Goal: Transaction & Acquisition: Purchase product/service

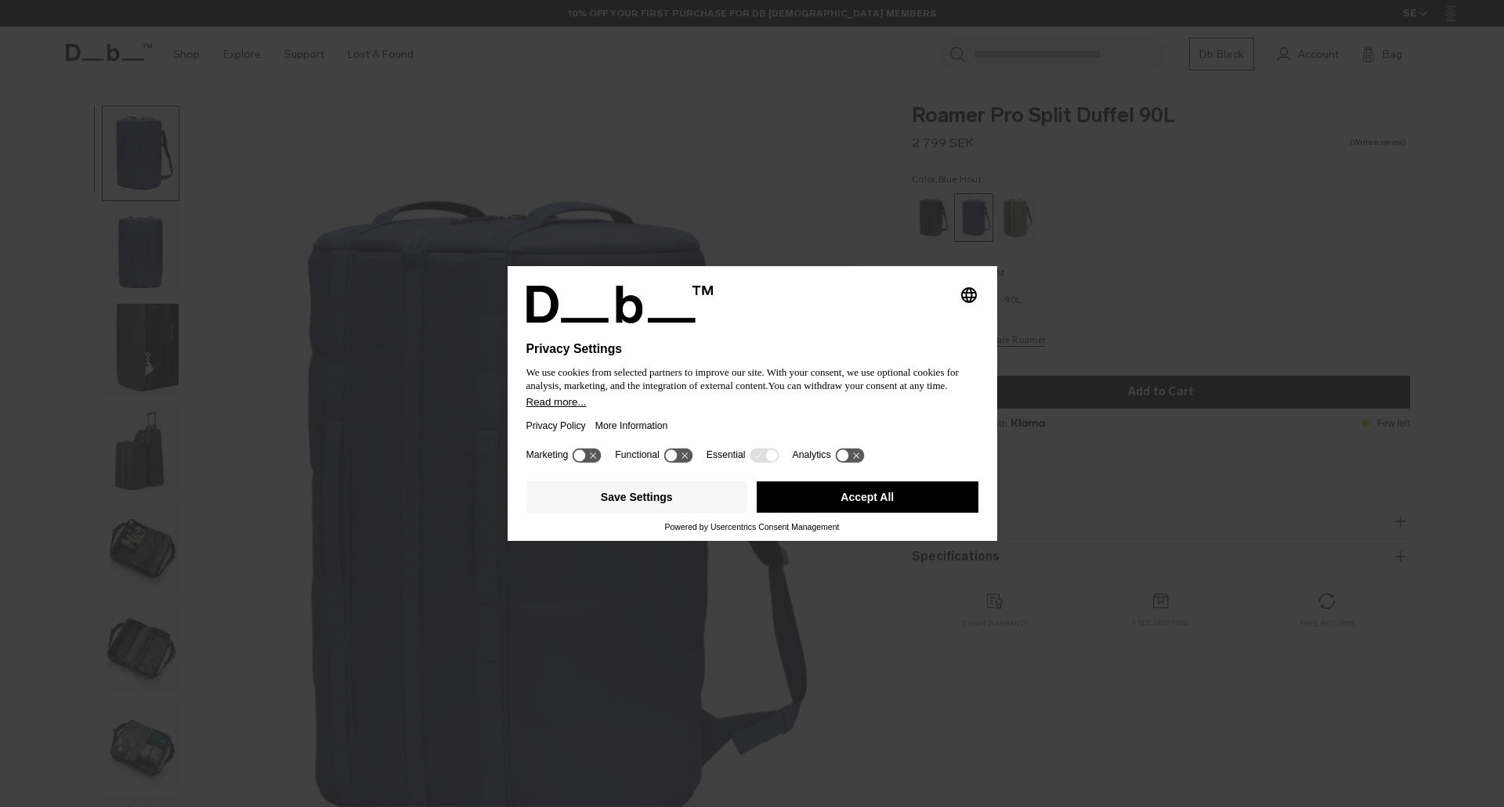
click at [854, 496] on button "Accept All" at bounding box center [867, 497] width 222 height 31
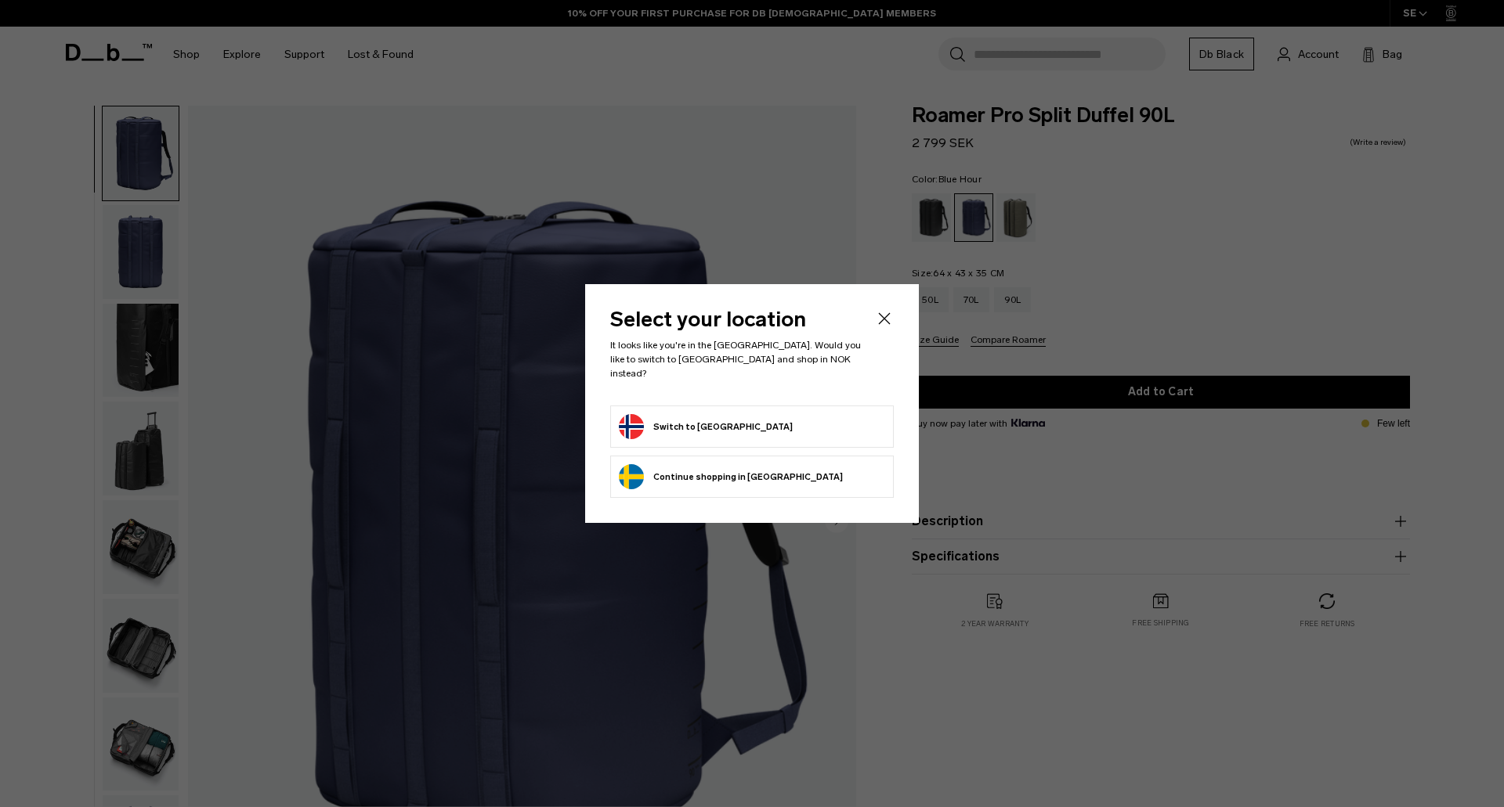
click at [889, 321] on icon "Close" at bounding box center [885, 318] width 12 height 12
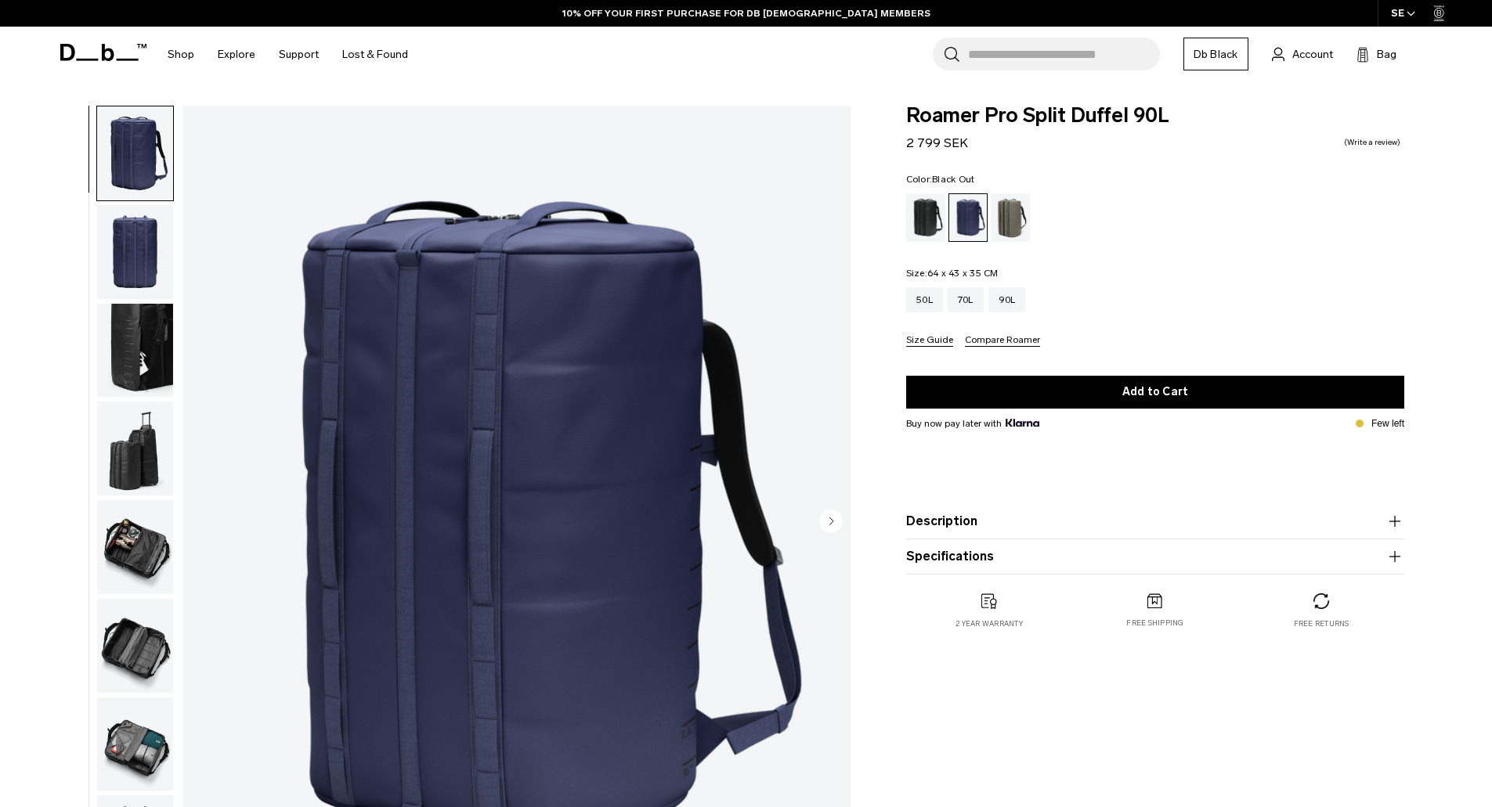
click at [929, 211] on div "Black Out" at bounding box center [926, 217] width 40 height 49
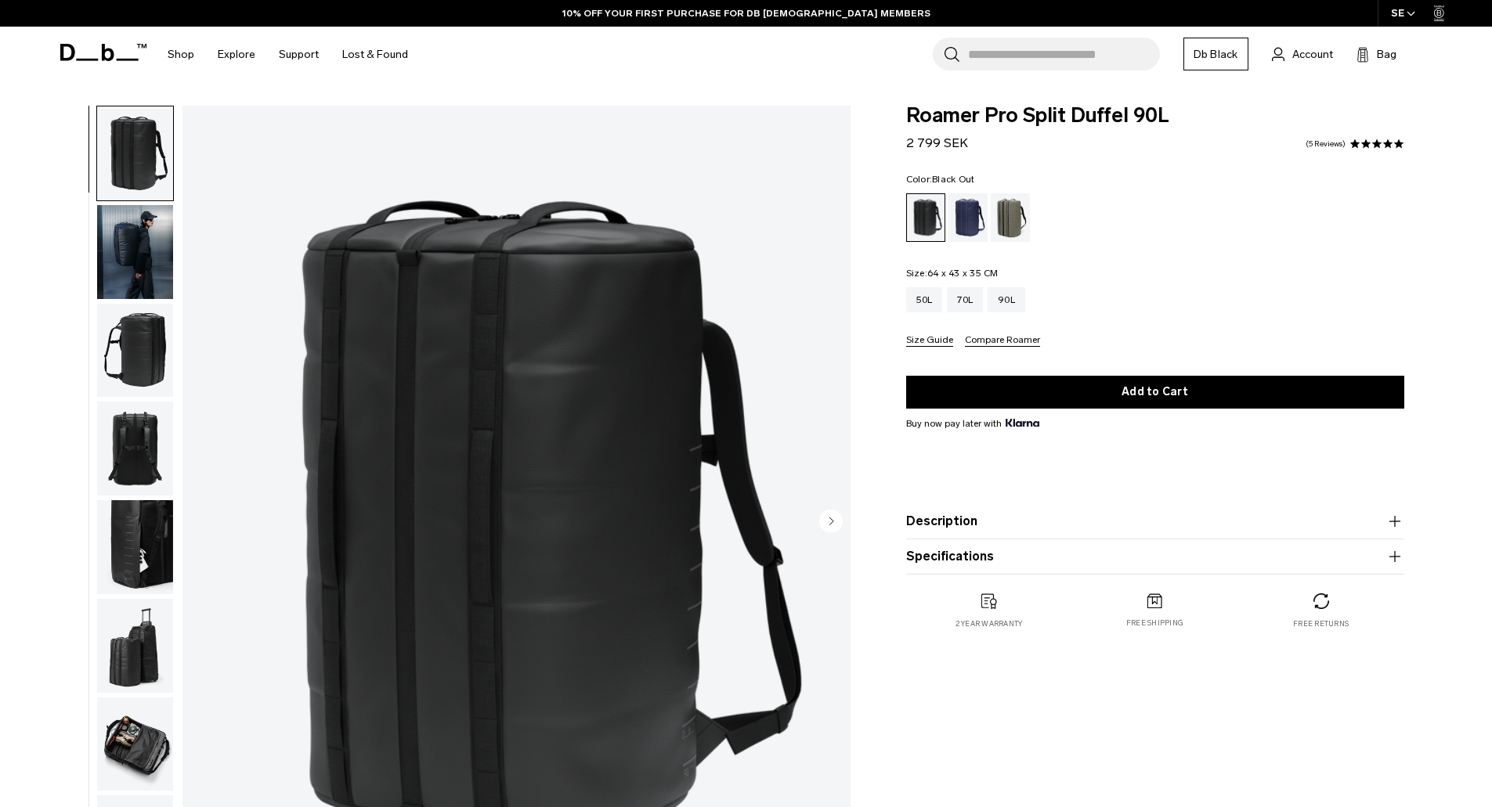
click at [139, 161] on img "button" at bounding box center [135, 154] width 76 height 94
click at [140, 338] on img "button" at bounding box center [135, 351] width 76 height 94
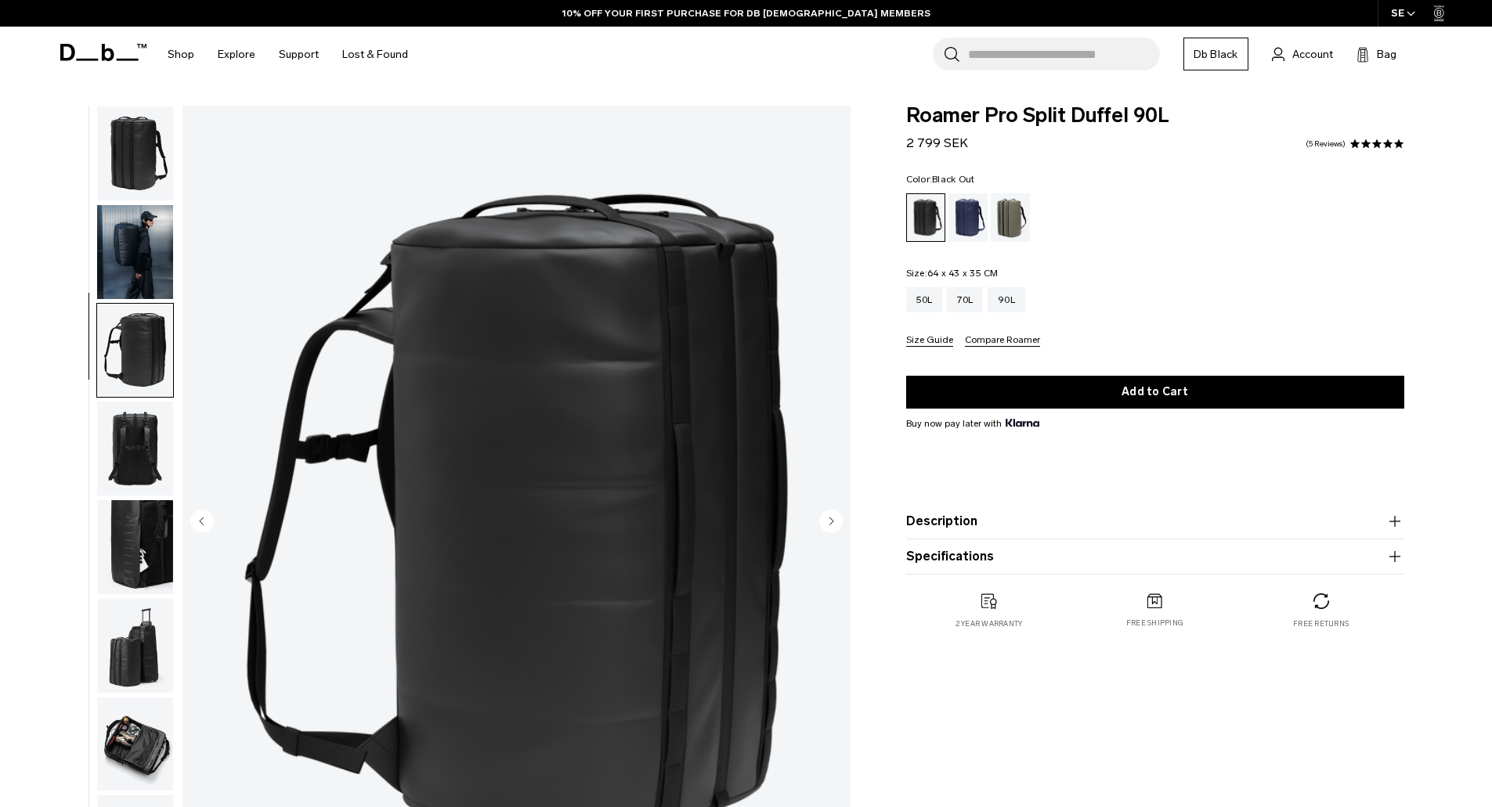
scroll to position [49, 0]
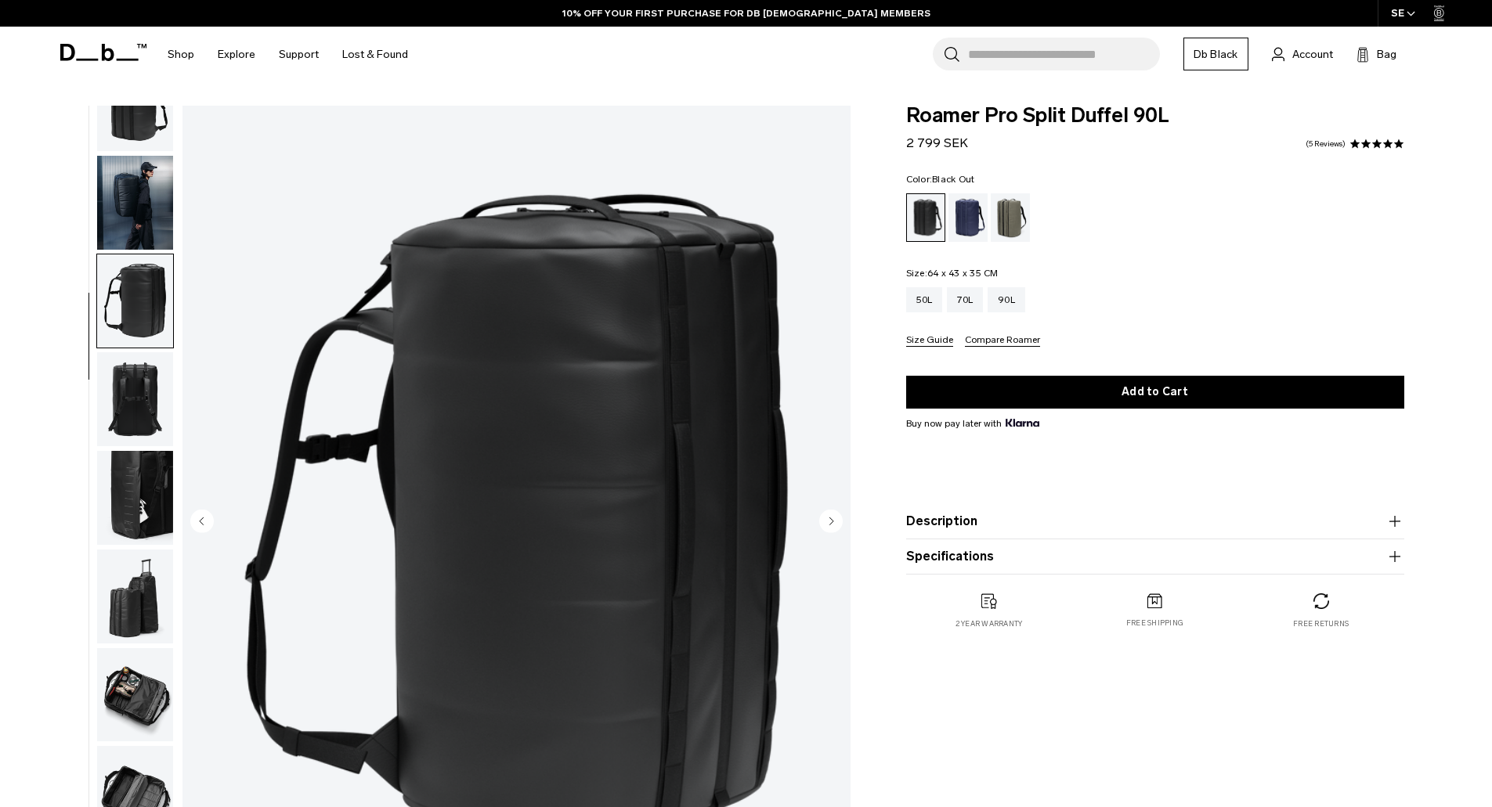
click at [143, 410] on img "button" at bounding box center [135, 399] width 76 height 94
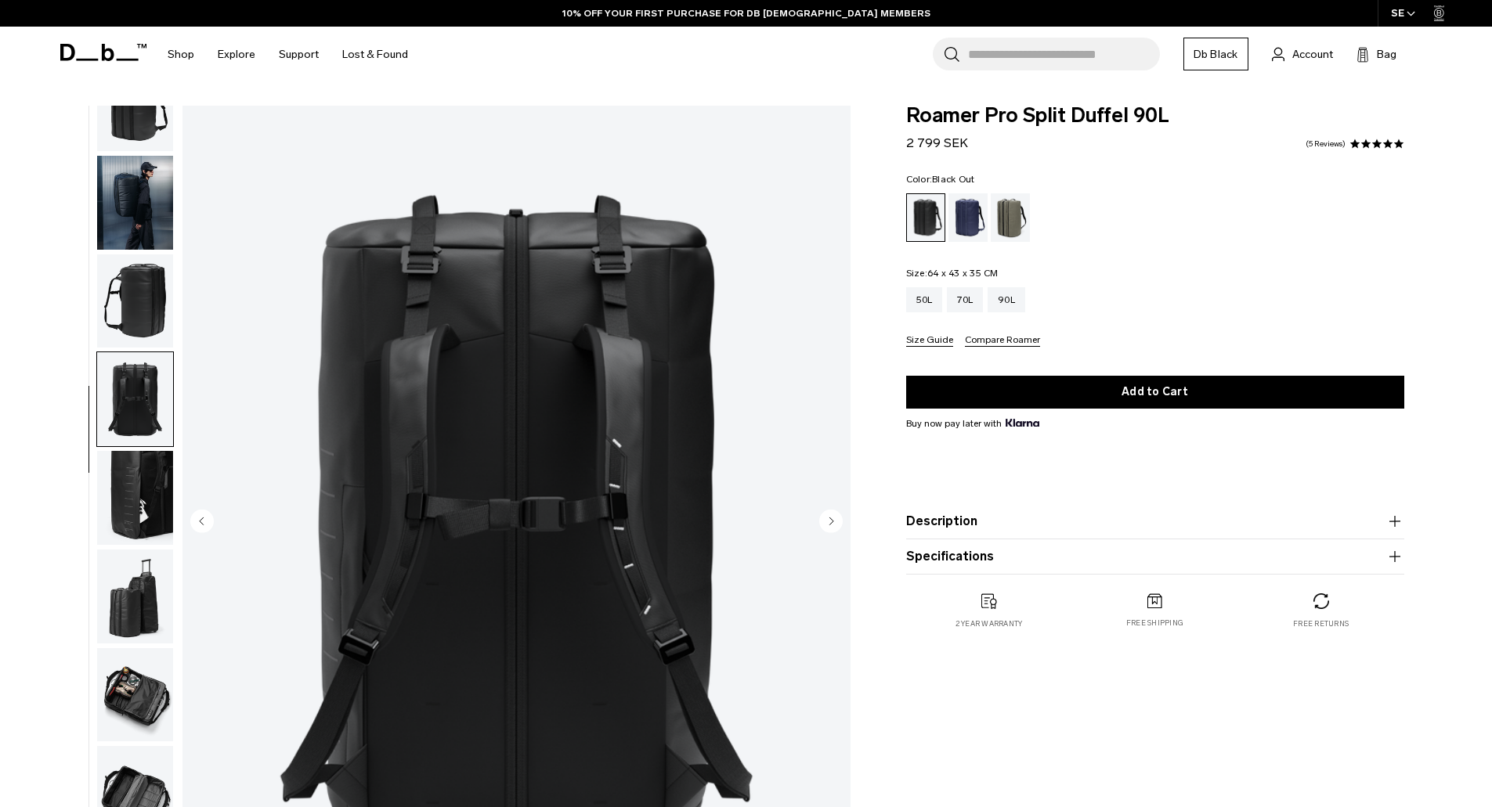
click at [141, 468] on img "button" at bounding box center [135, 498] width 76 height 94
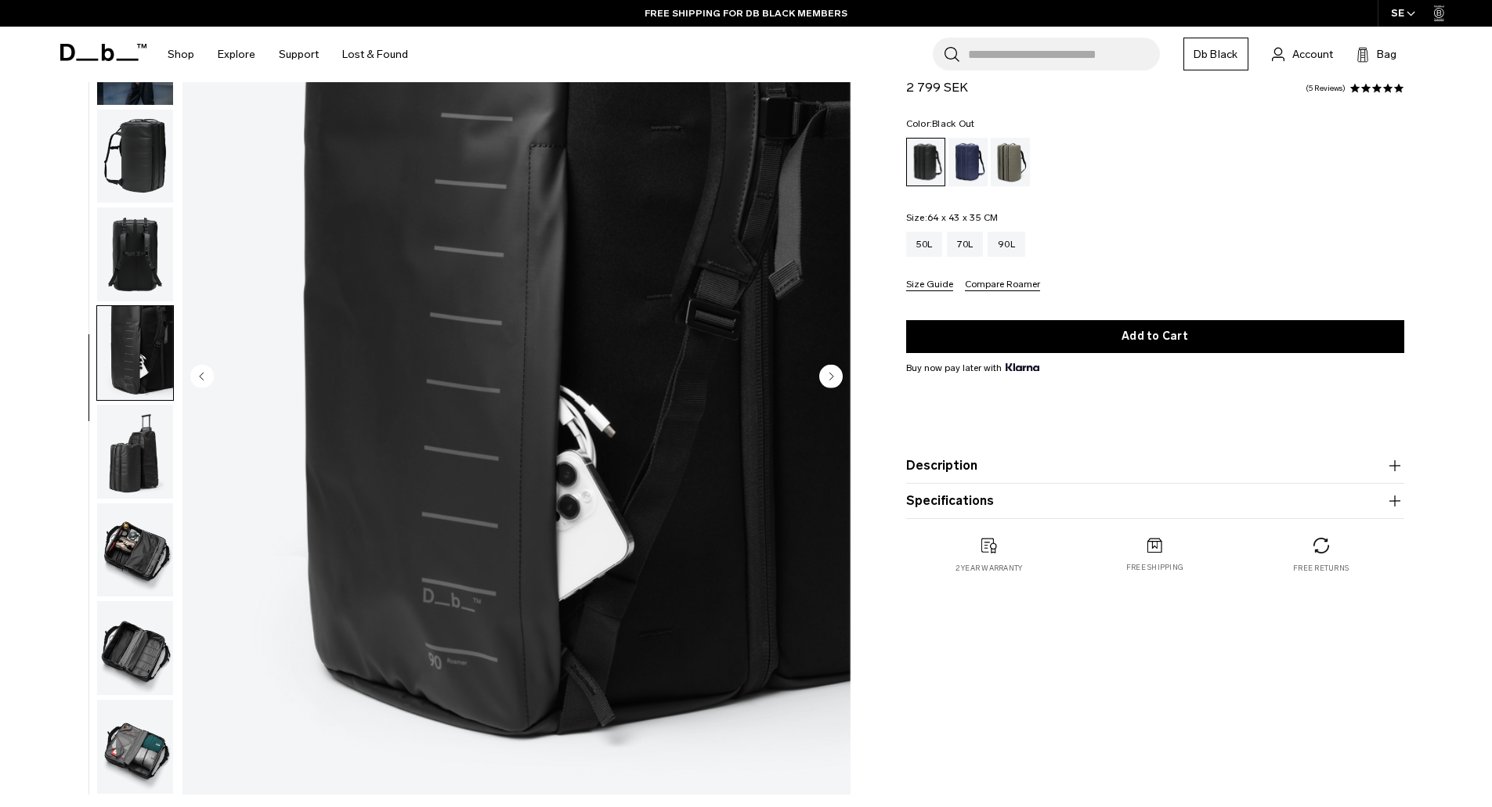
scroll to position [157, 0]
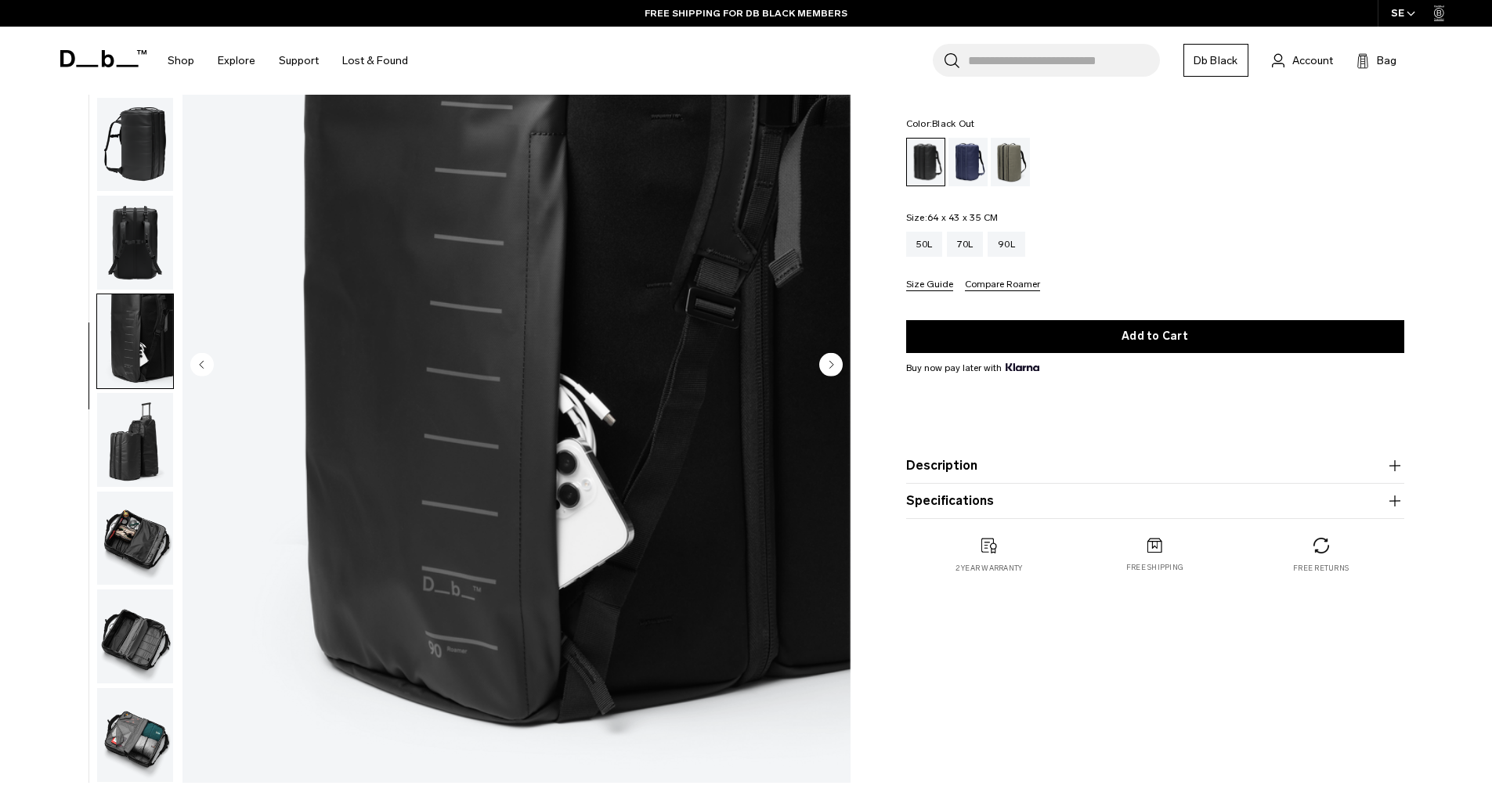
click at [141, 468] on img "button" at bounding box center [135, 440] width 76 height 94
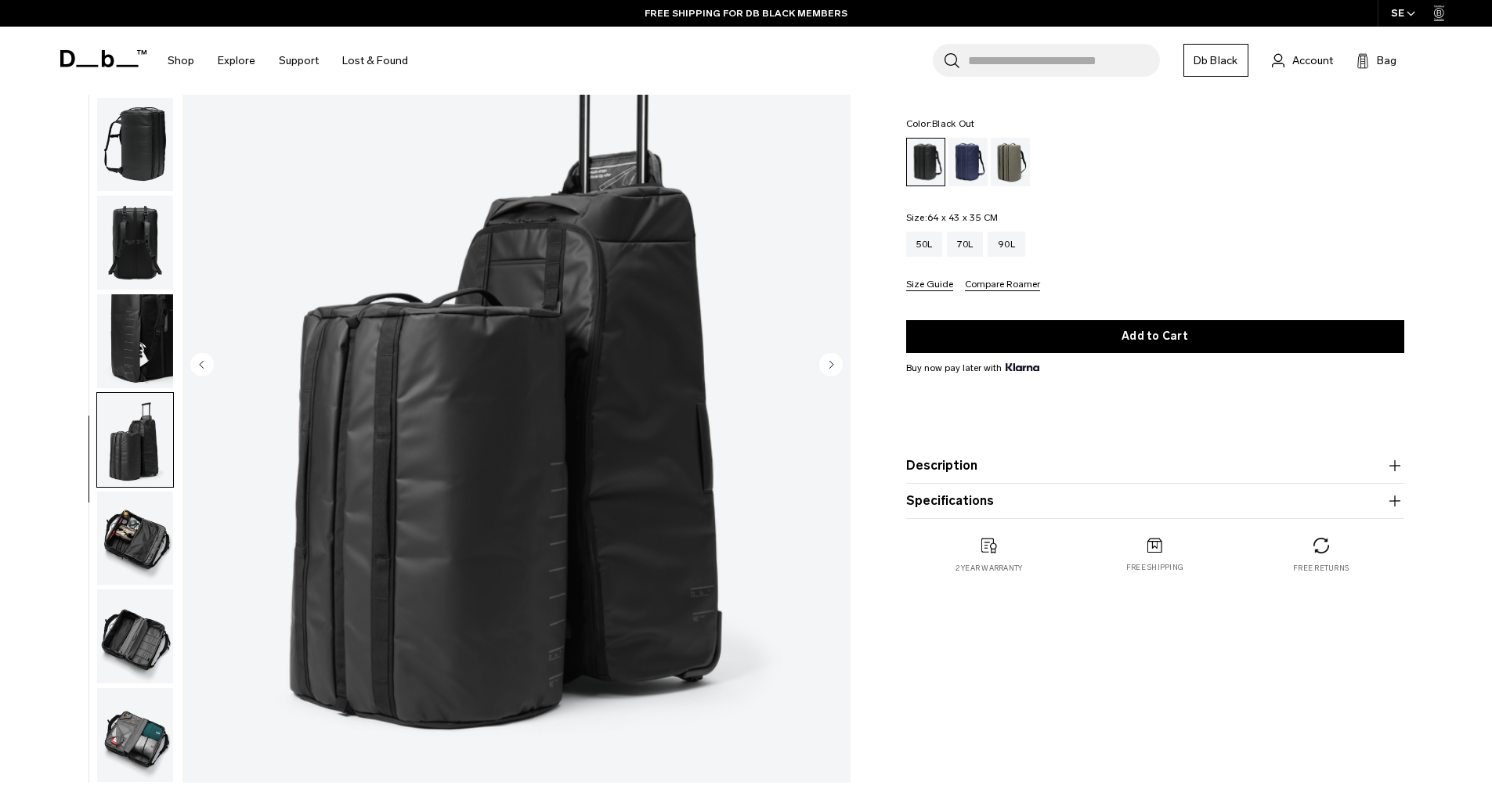
click at [128, 533] on img "button" at bounding box center [135, 539] width 76 height 94
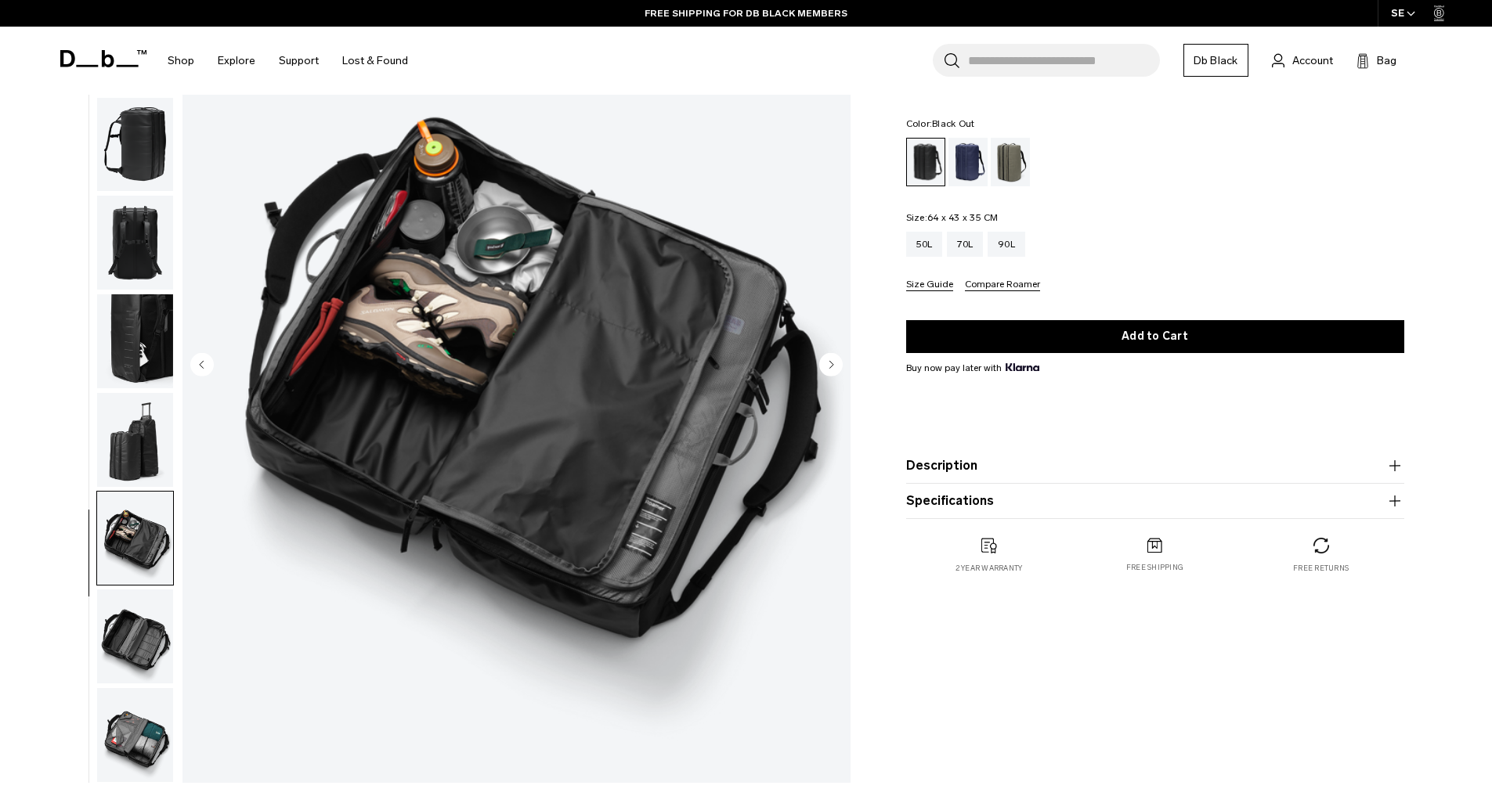
click at [141, 621] on img "button" at bounding box center [135, 637] width 76 height 94
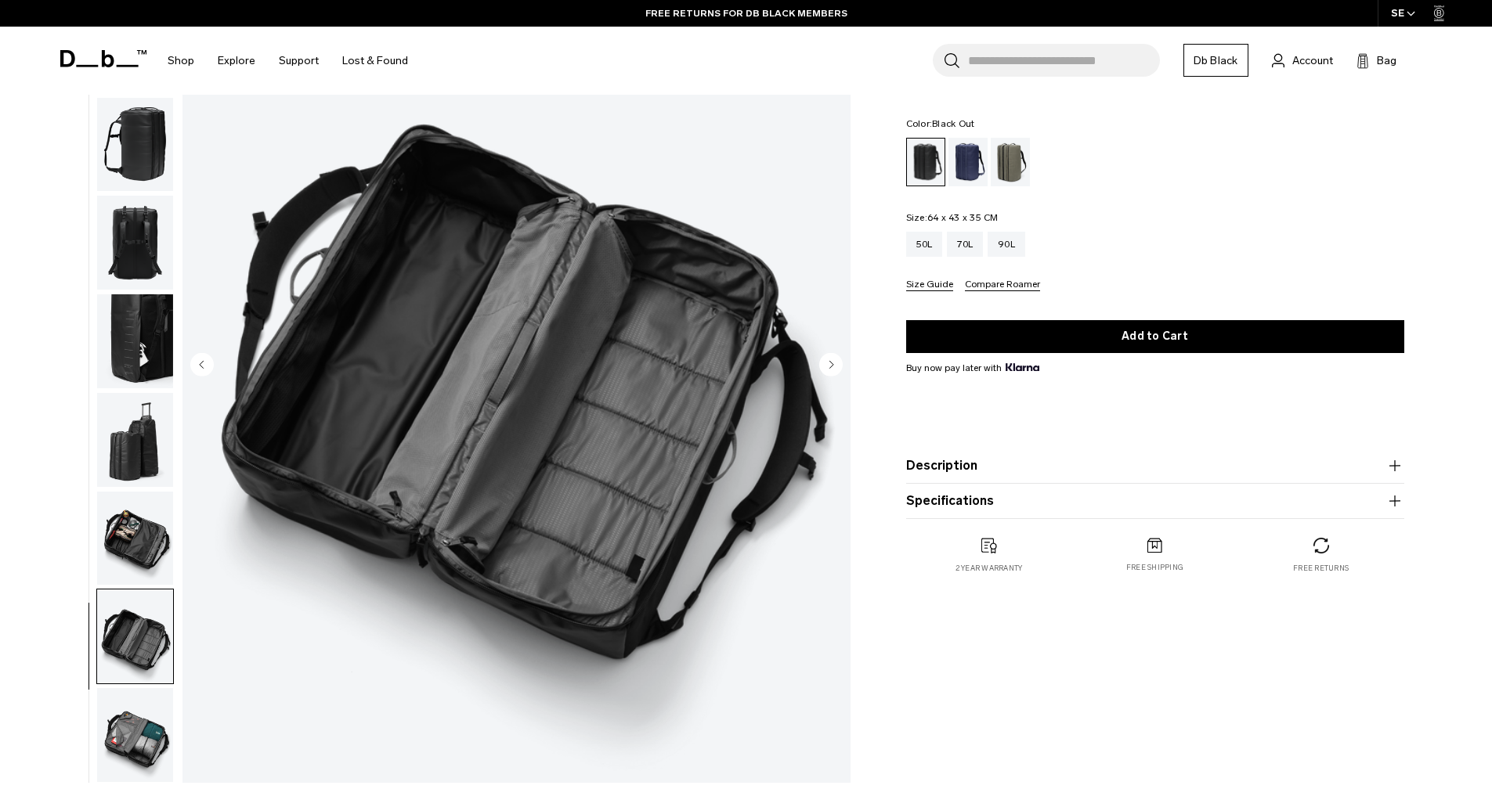
click at [124, 729] on img "button" at bounding box center [135, 735] width 76 height 94
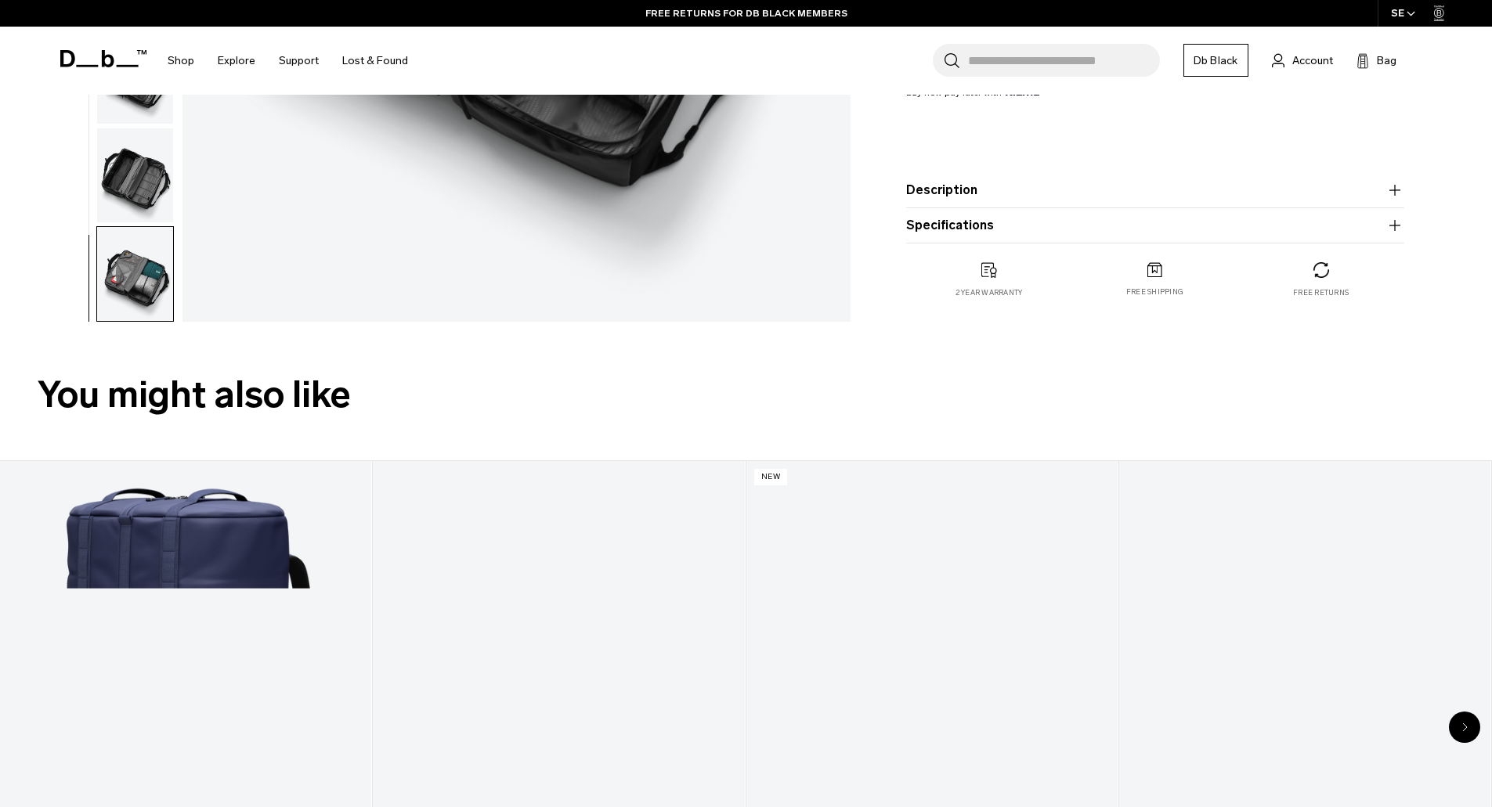
scroll to position [626, 0]
